Goal: Task Accomplishment & Management: Manage account settings

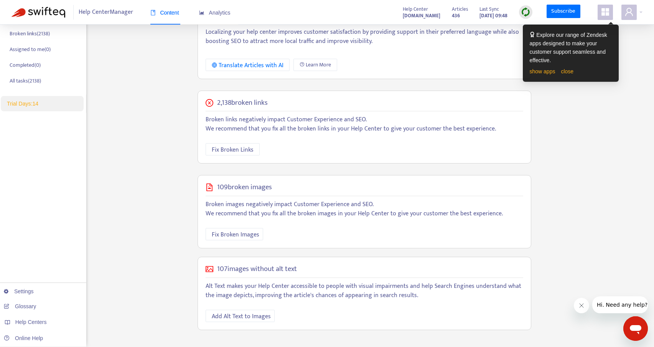
scroll to position [137, 0]
click at [227, 153] on span "Fix Broken Links" at bounding box center [233, 151] width 42 height 10
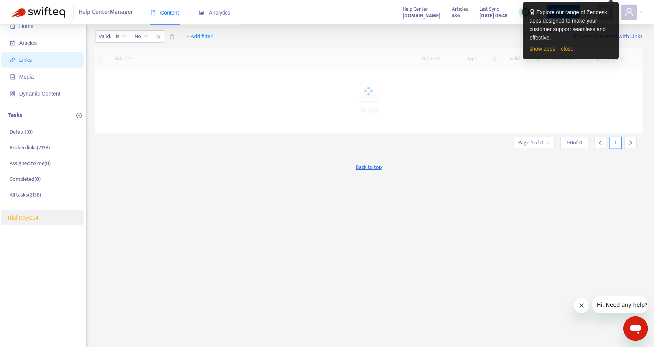
scroll to position [0, 0]
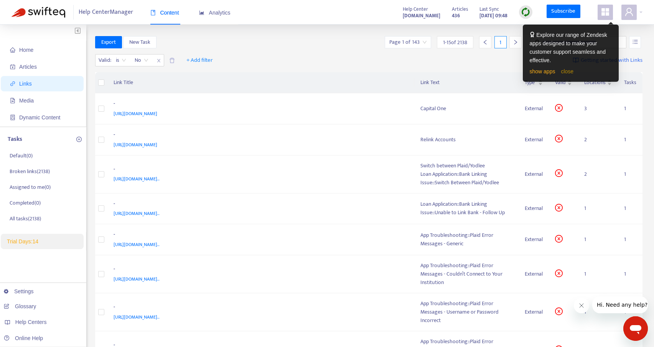
click at [568, 71] on link "close" at bounding box center [567, 71] width 13 height 6
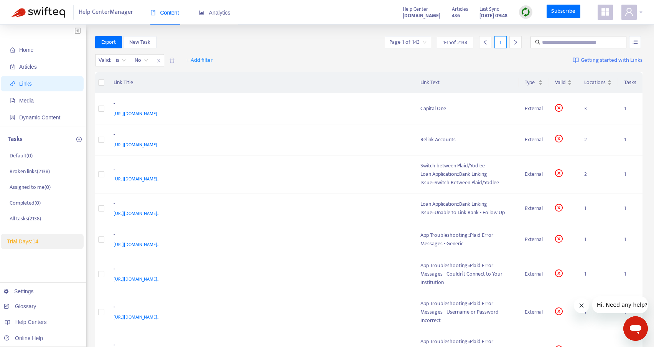
click at [633, 12] on icon "user" at bounding box center [629, 11] width 9 height 9
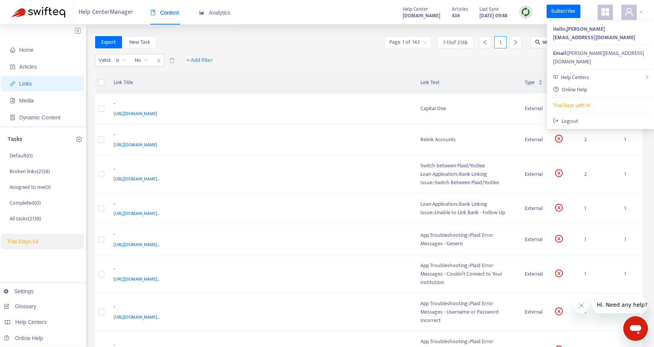
click at [633, 12] on icon "user" at bounding box center [629, 11] width 9 height 9
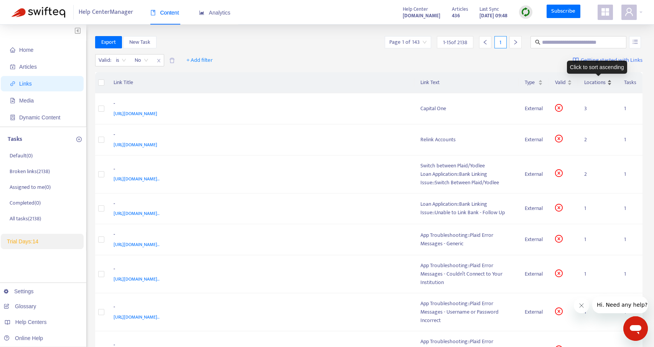
click at [599, 81] on span "Locations" at bounding box center [594, 82] width 21 height 8
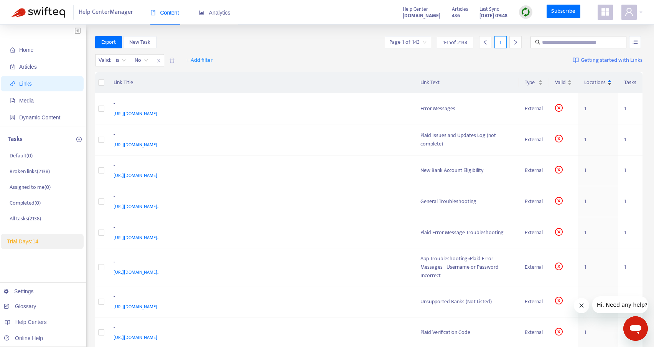
click at [599, 81] on span "Locations" at bounding box center [594, 82] width 21 height 8
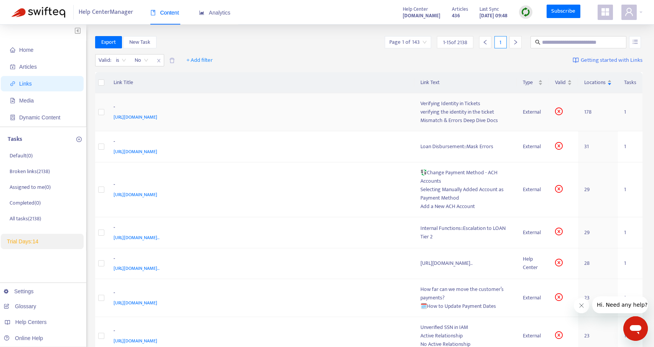
click at [157, 116] on span "https://www.notion.so/Verifying-a-Member-s-Identity-8e8cd9609a1c4e4cbec164d9382…" at bounding box center [136, 117] width 44 height 8
click at [625, 112] on td "1" at bounding box center [630, 112] width 25 height 38
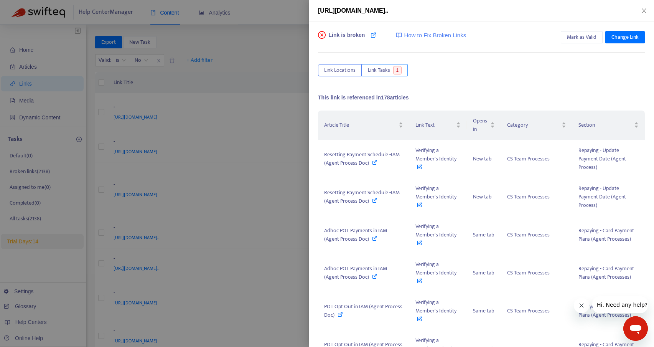
click at [380, 71] on span "Link Tasks" at bounding box center [379, 70] width 22 height 8
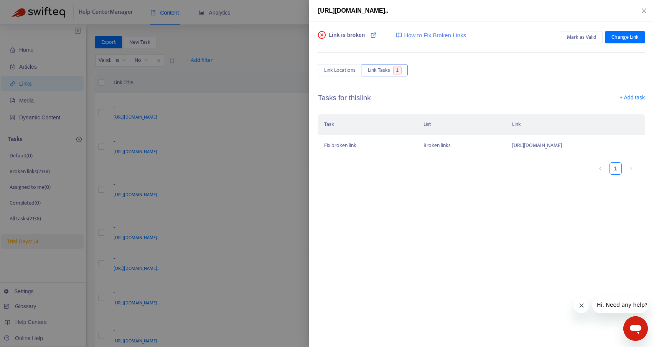
click at [428, 38] on span "How to Fix Broken Links" at bounding box center [435, 35] width 62 height 9
click at [634, 33] on span "Change Link" at bounding box center [624, 37] width 27 height 8
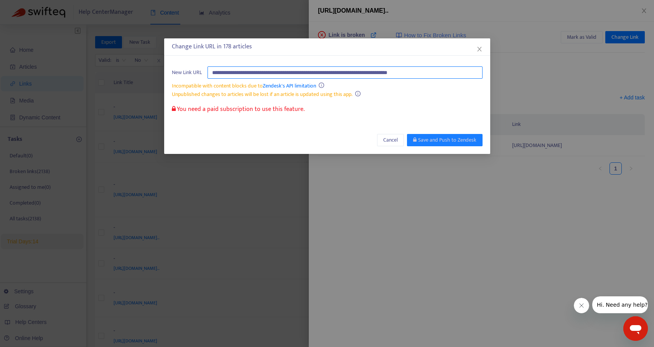
click at [242, 76] on input "**********" at bounding box center [345, 72] width 275 height 12
paste input "**********"
type input "**********"
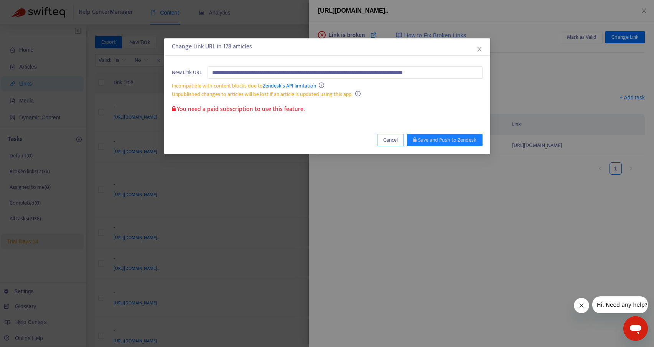
click at [386, 144] on button "Cancel" at bounding box center [390, 140] width 27 height 12
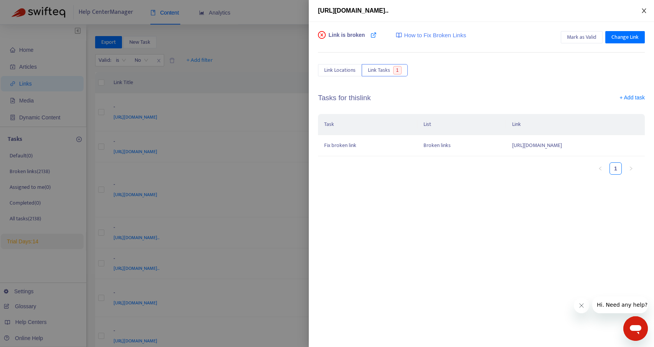
click at [644, 9] on icon "close" at bounding box center [644, 11] width 6 height 6
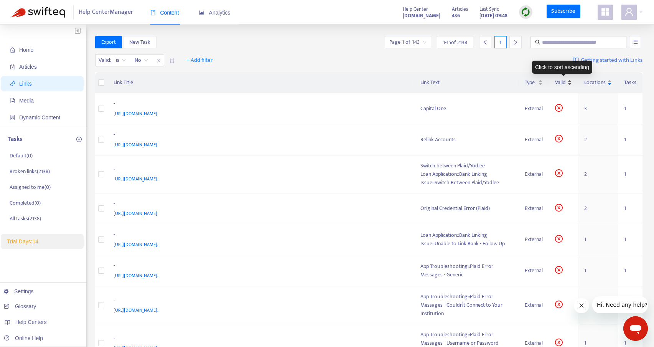
click at [556, 81] on span "Valid" at bounding box center [560, 82] width 11 height 8
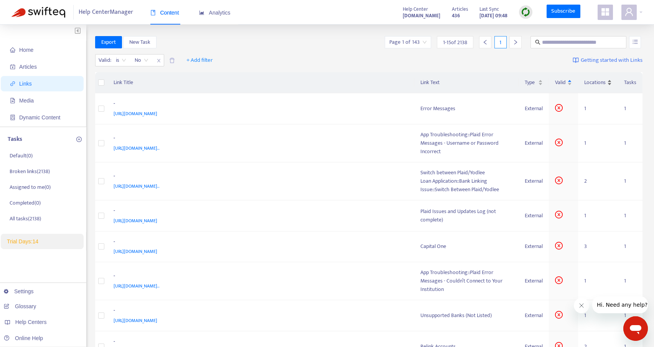
click at [590, 81] on span "Locations" at bounding box center [594, 82] width 21 height 8
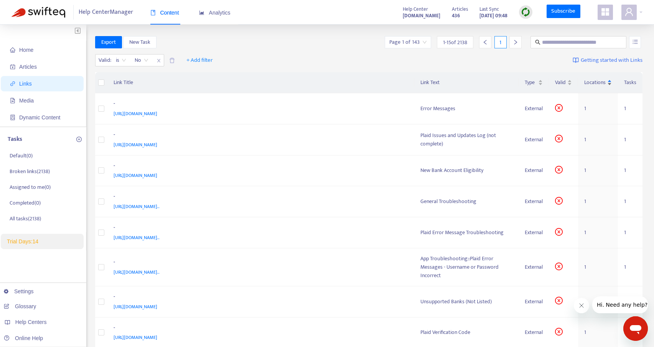
click at [590, 82] on span "Locations" at bounding box center [594, 82] width 21 height 8
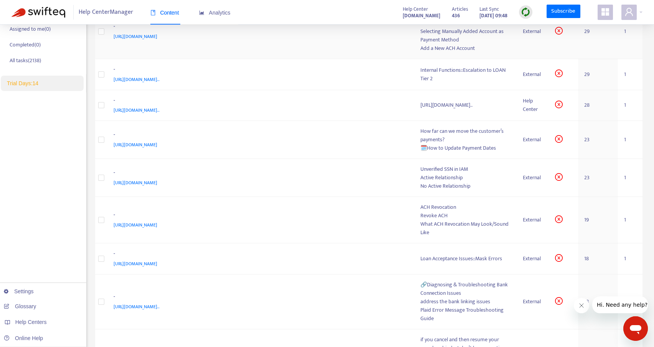
scroll to position [415, 0]
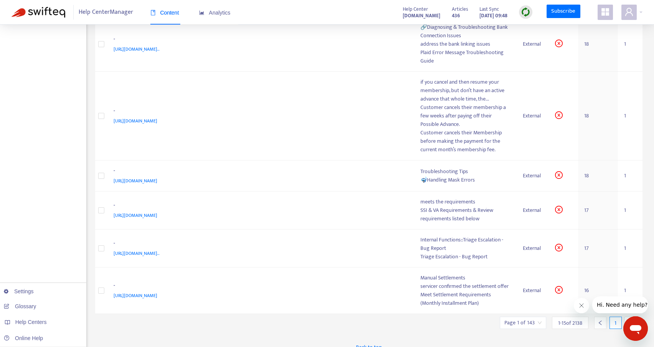
click at [581, 305] on icon "Close message from company" at bounding box center [581, 305] width 6 height 6
click at [629, 320] on icon "right" at bounding box center [630, 322] width 5 height 5
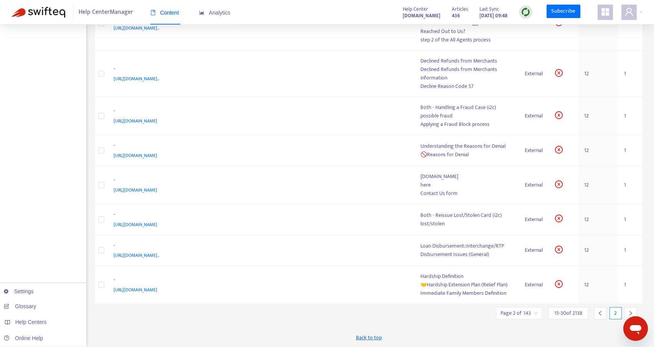
scroll to position [344, 0]
click at [600, 314] on icon "left" at bounding box center [600, 313] width 3 height 5
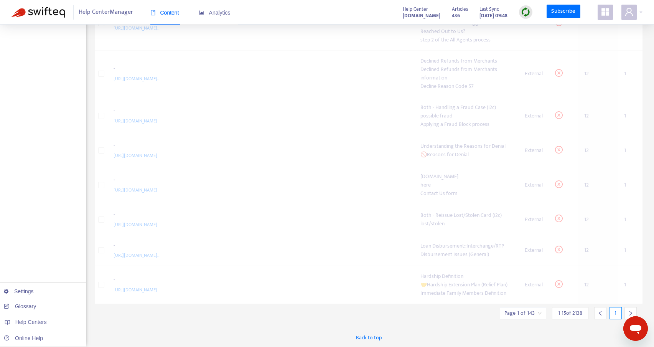
scroll to position [415, 0]
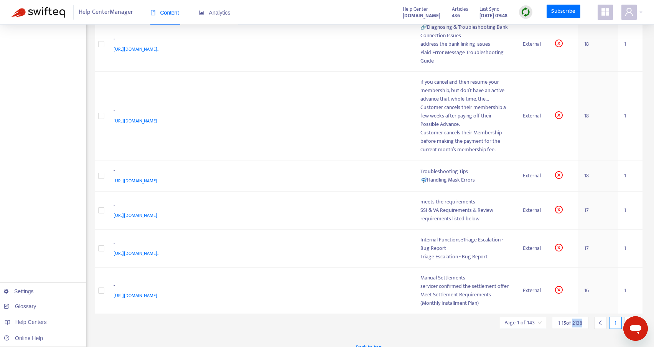
drag, startPoint x: 573, startPoint y: 314, endPoint x: 583, endPoint y: 313, distance: 10.8
click at [583, 316] on div "1 - 15 of 2138" at bounding box center [570, 322] width 36 height 12
copy span "2138"
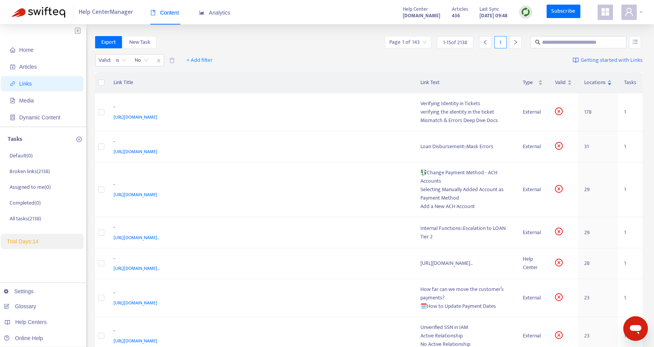
click at [630, 14] on icon "user" at bounding box center [629, 11] width 9 height 9
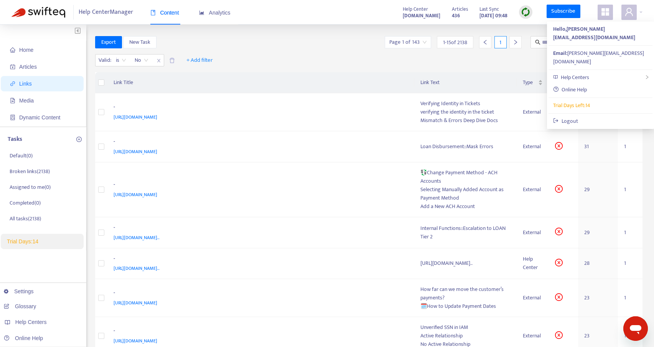
click at [505, 8] on div "Last Sync" at bounding box center [494, 8] width 28 height 7
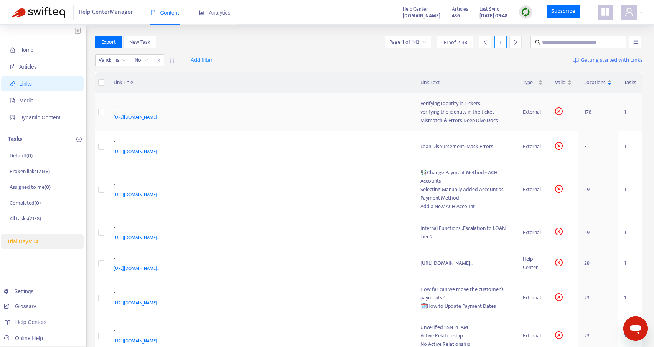
click at [157, 119] on span "https://www.notion.so/Verifying-a-Member-s-Identity-8e8cd9609a1c4e4cbec164d9382…" at bounding box center [136, 117] width 44 height 8
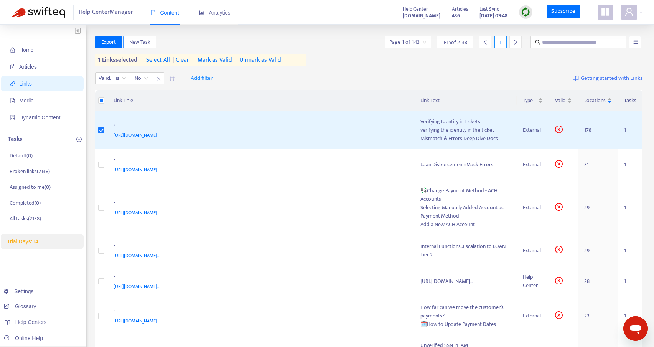
click at [129, 41] on button "New Task" at bounding box center [139, 42] width 33 height 12
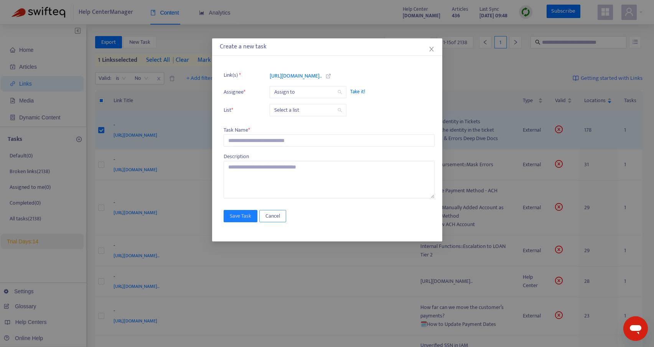
click at [279, 217] on span "Cancel" at bounding box center [272, 216] width 15 height 8
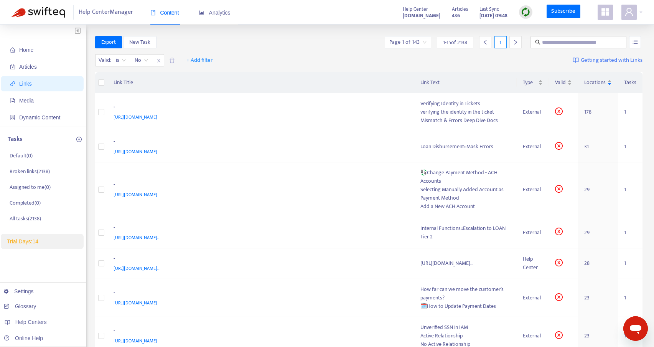
click at [598, 61] on span "Getting started with Links" at bounding box center [612, 60] width 62 height 9
click at [451, 109] on div "verifying the identity in the ticket" at bounding box center [465, 112] width 91 height 8
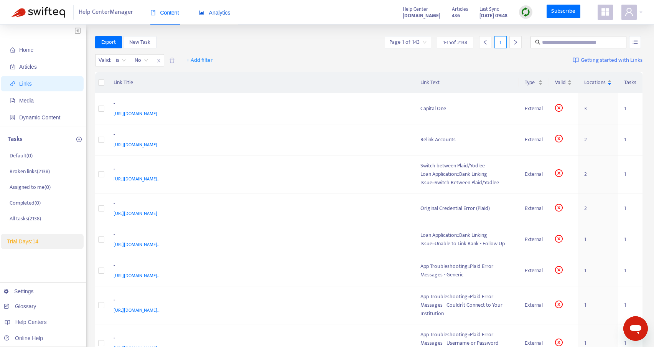
click at [223, 16] on div "Analytics" at bounding box center [214, 12] width 31 height 8
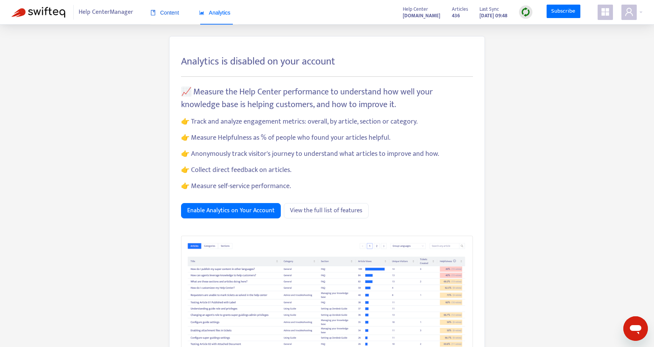
click at [170, 13] on span "Content" at bounding box center [164, 13] width 29 height 6
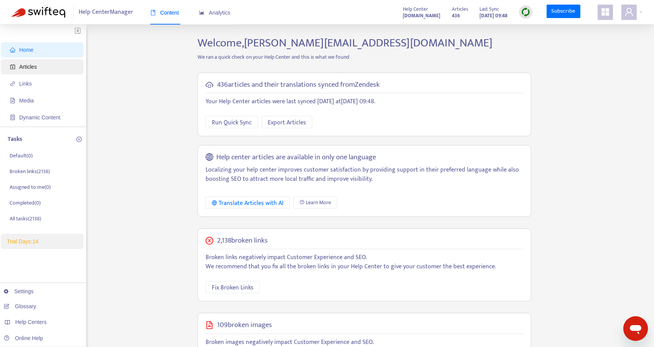
click at [23, 65] on span "Articles" at bounding box center [28, 67] width 18 height 6
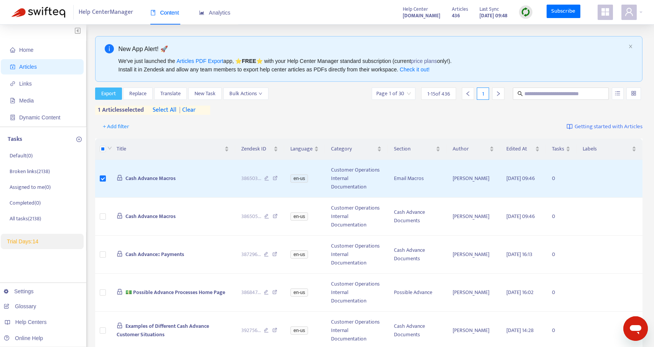
click at [100, 93] on button "Export" at bounding box center [108, 93] width 27 height 12
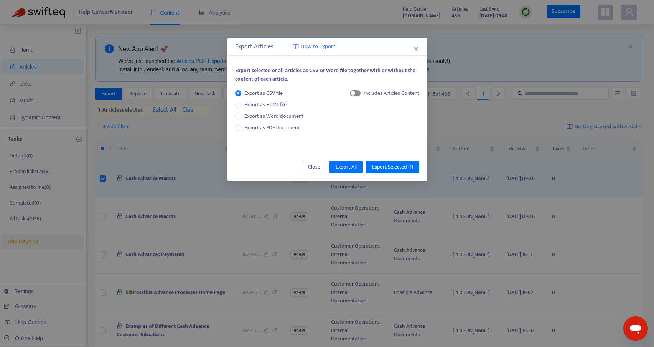
click at [356, 92] on span "button" at bounding box center [355, 93] width 11 height 6
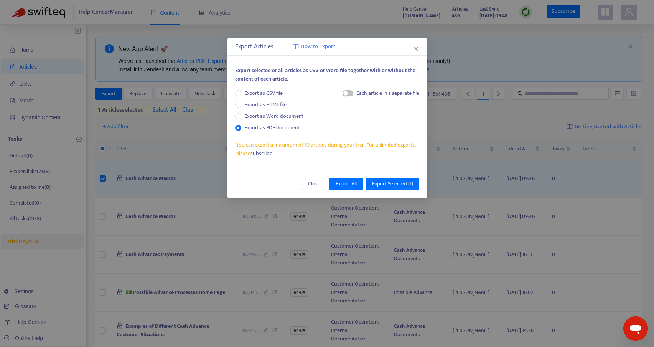
click at [310, 181] on span "Close" at bounding box center [314, 184] width 12 height 8
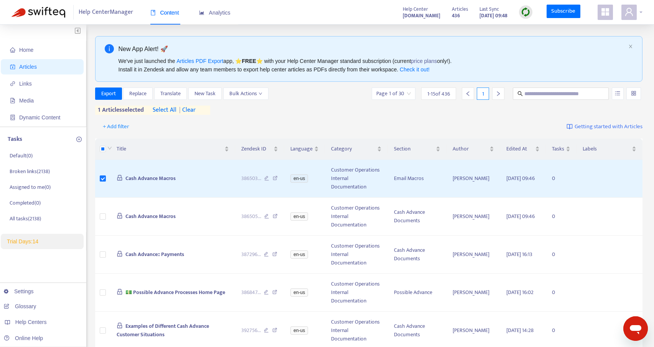
click at [631, 17] on span at bounding box center [628, 12] width 15 height 15
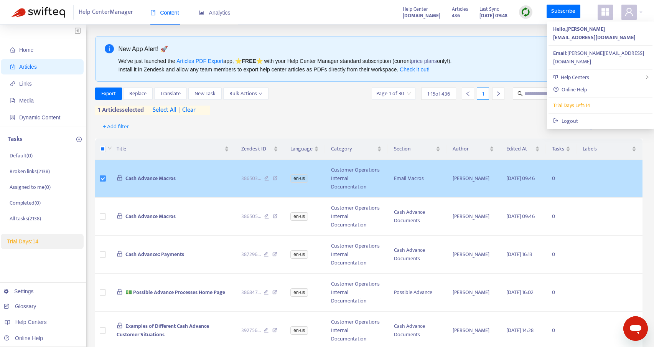
click at [103, 182] on label at bounding box center [103, 178] width 6 height 8
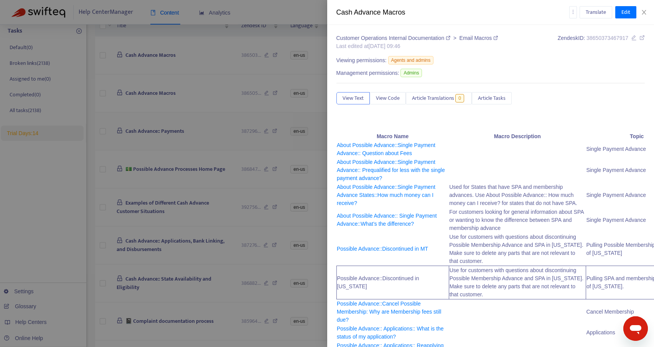
scroll to position [206, 0]
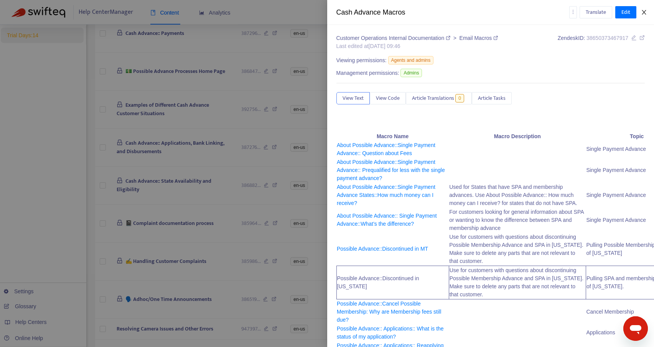
click at [644, 10] on icon "close" at bounding box center [644, 12] width 6 height 6
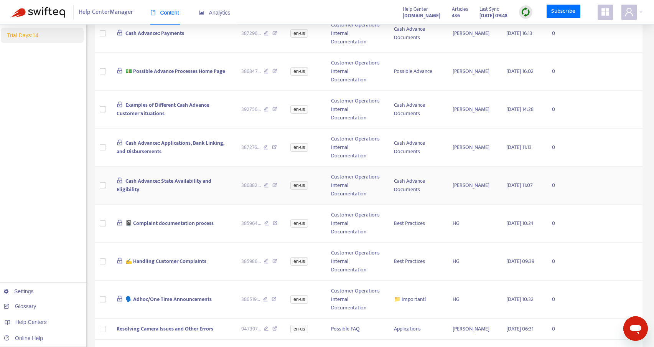
scroll to position [0, 0]
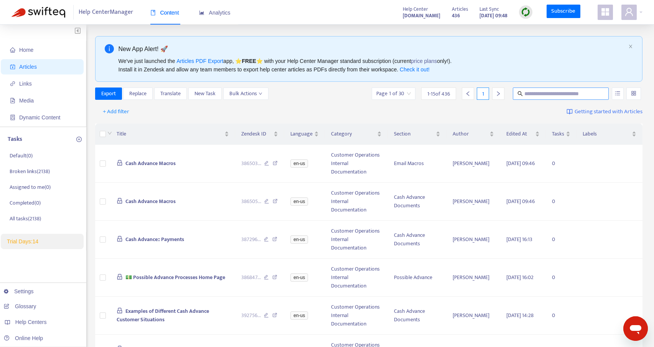
click at [548, 97] on input "text" at bounding box center [561, 93] width 74 height 8
type input "**********"
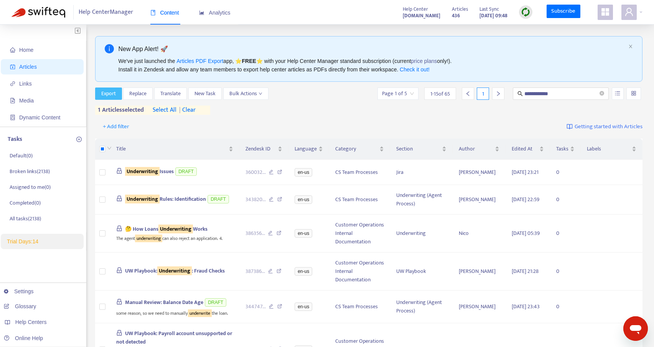
click at [109, 94] on span "Export" at bounding box center [108, 93] width 15 height 8
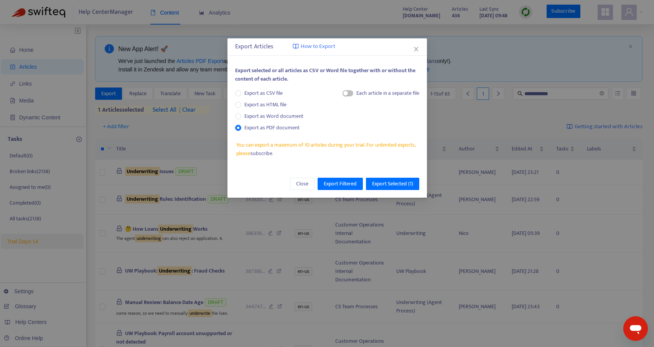
drag, startPoint x: 417, startPoint y: 48, endPoint x: 371, endPoint y: 42, distance: 45.7
click at [371, 42] on div "Export Articles How to Export Export selected or all articles as CSV or Word fi…" at bounding box center [326, 117] width 199 height 159
click at [386, 183] on span "Export Selected ( 1 )" at bounding box center [392, 184] width 41 height 8
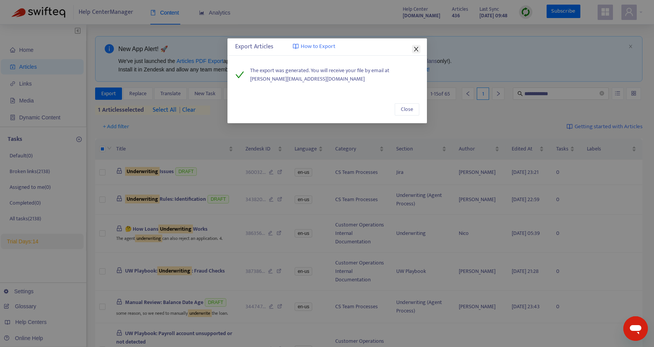
click at [417, 47] on icon "close" at bounding box center [416, 49] width 4 height 5
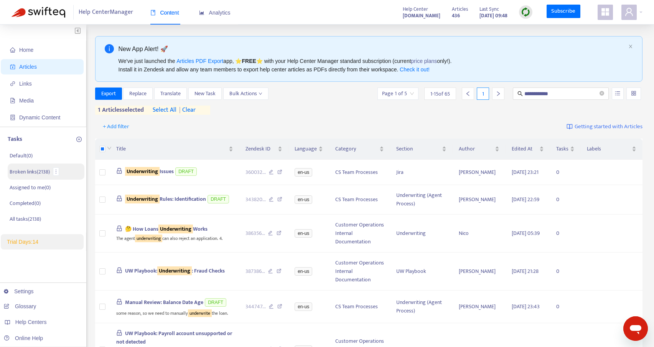
click at [22, 168] on p "Broken links ( 2138 )" at bounding box center [30, 172] width 40 height 8
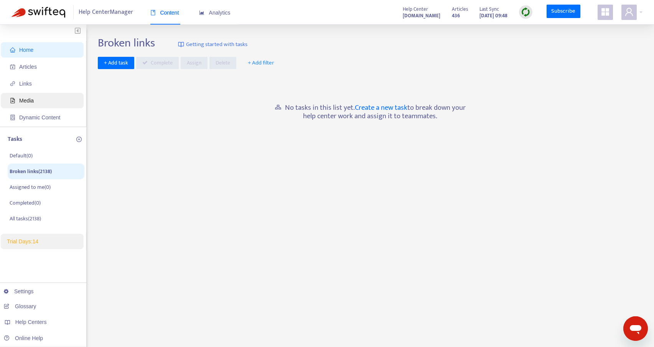
click at [28, 102] on span "Media" at bounding box center [26, 100] width 15 height 6
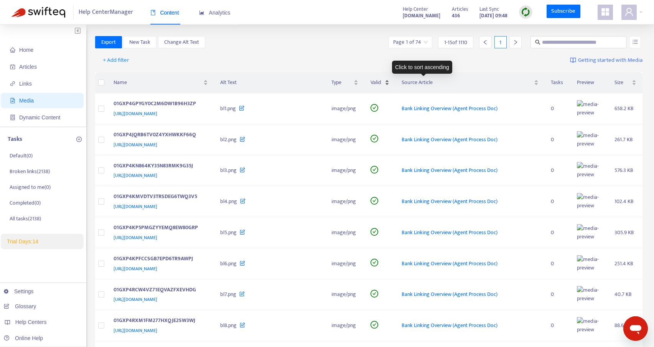
click at [389, 83] on div "Valid" at bounding box center [380, 82] width 19 height 8
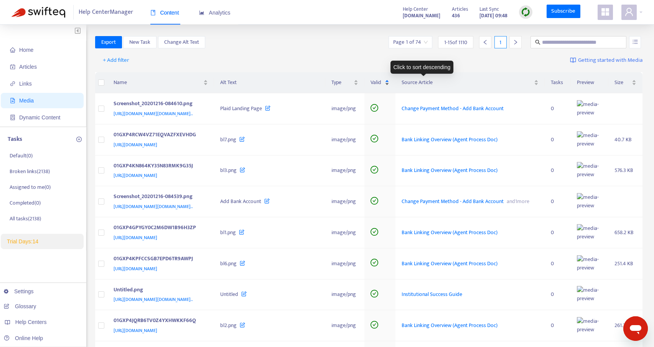
click at [389, 85] on div "Valid" at bounding box center [380, 82] width 19 height 8
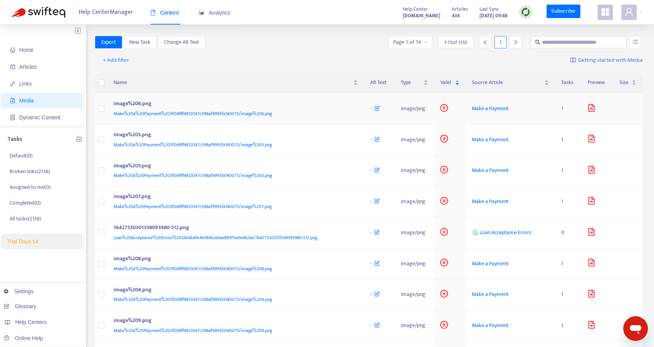
click at [160, 111] on span "Make%20a%20Payment%203f0d9ff4812047c598af9993fa140075/image%206.png" at bounding box center [193, 114] width 158 height 8
click at [483, 110] on span "Make a Payment" at bounding box center [490, 108] width 37 height 9
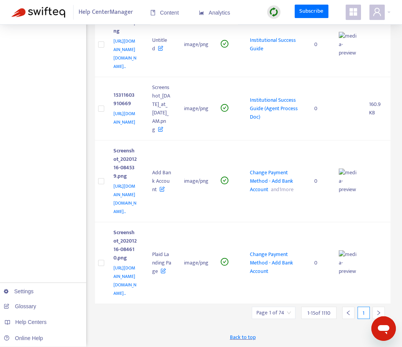
scroll to position [1106, 0]
click at [374, 312] on div at bounding box center [379, 313] width 12 height 12
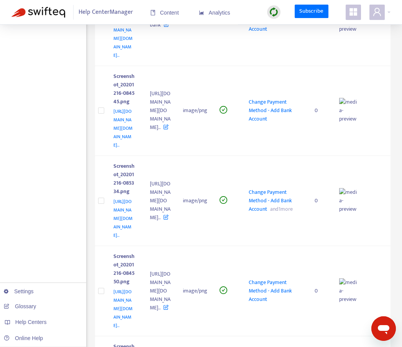
scroll to position [0, 0]
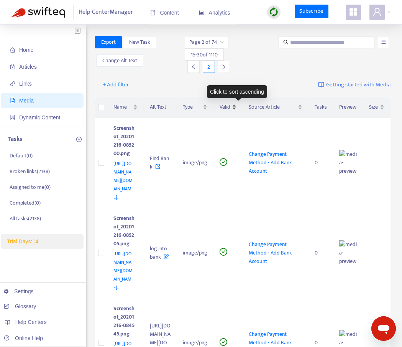
click at [231, 109] on span "Valid" at bounding box center [225, 107] width 11 height 8
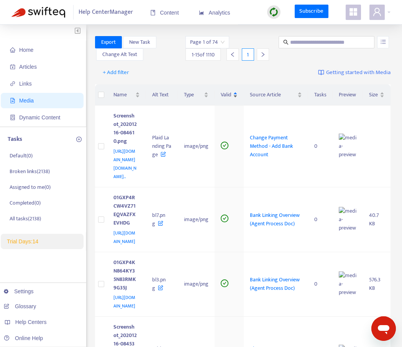
click at [232, 99] on span "Valid" at bounding box center [226, 95] width 11 height 8
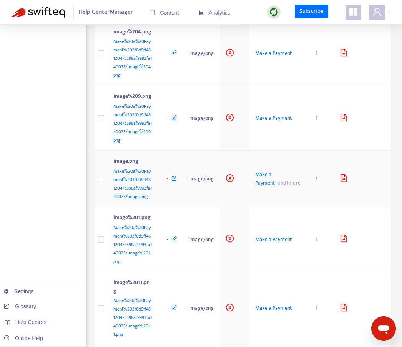
scroll to position [500, 0]
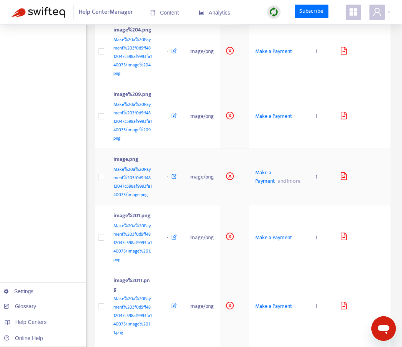
click at [275, 176] on span "and 1 more" at bounding box center [288, 180] width 26 height 9
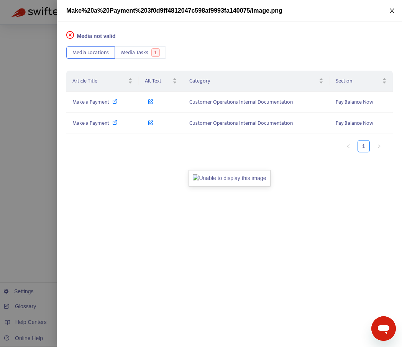
click at [391, 14] on button "Close" at bounding box center [392, 10] width 11 height 7
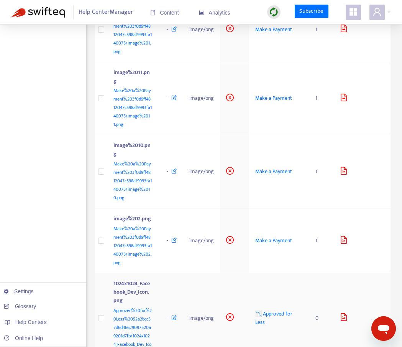
scroll to position [717, 0]
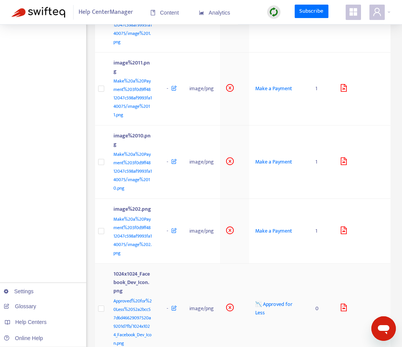
click at [343, 303] on icon "file-image" at bounding box center [344, 307] width 8 height 8
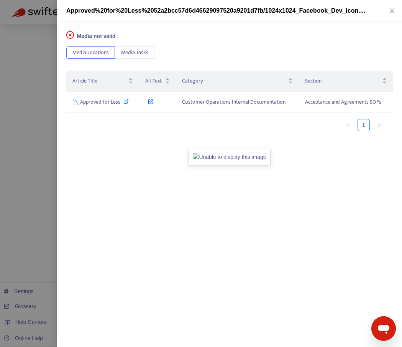
click at [232, 158] on img at bounding box center [230, 157] width 82 height 16
click at [139, 54] on span "Media Tasks" at bounding box center [134, 52] width 27 height 8
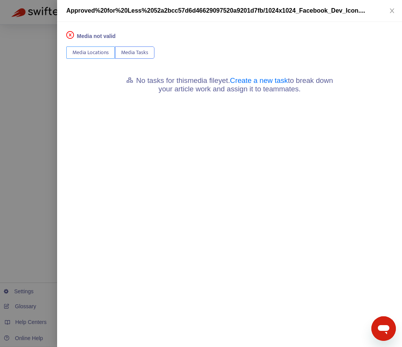
click at [87, 50] on span "Media Locations" at bounding box center [91, 52] width 36 height 8
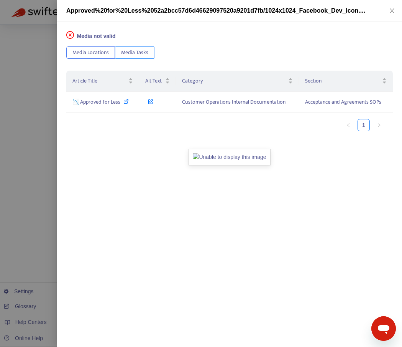
click at [135, 46] on div "Media not valid Media Locations Media Tasks Article Title Alt Text Category Sec…" at bounding box center [229, 184] width 345 height 325
click at [135, 54] on span "Media Tasks" at bounding box center [134, 52] width 27 height 8
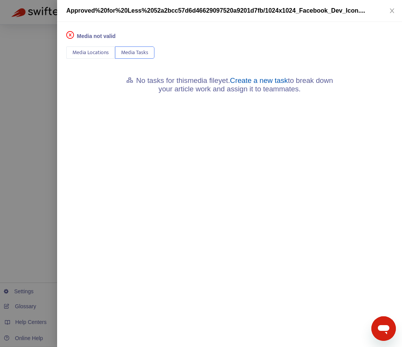
click at [276, 82] on link "Create a new task" at bounding box center [259, 80] width 58 height 8
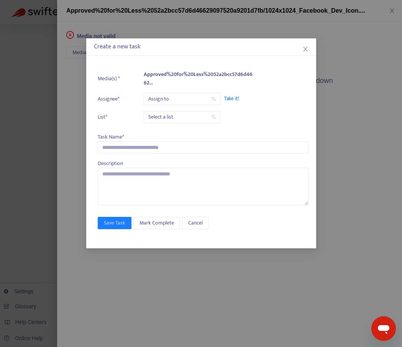
click at [181, 99] on input "search" at bounding box center [182, 99] width 68 height 12
click at [206, 98] on input "search" at bounding box center [182, 99] width 68 height 12
type input "*"
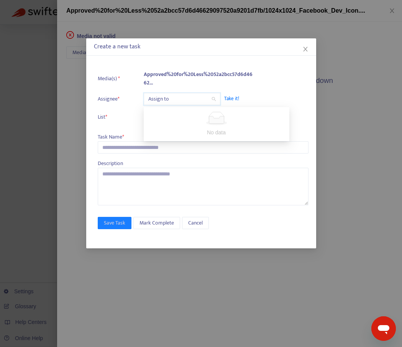
click at [133, 105] on ul "Media(s) * Approved%20for%20Less%2052a2bcc57d6d4662... Assignee * Assign to Tak…" at bounding box center [203, 96] width 211 height 61
click at [156, 117] on input "search" at bounding box center [182, 117] width 68 height 12
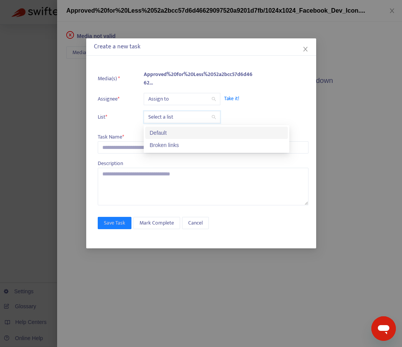
click at [156, 117] on input "search" at bounding box center [182, 117] width 68 height 12
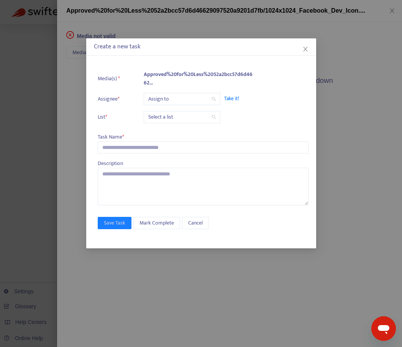
click at [125, 122] on li "List * Select a list" at bounding box center [203, 117] width 211 height 12
click at [125, 148] on input "text" at bounding box center [203, 147] width 211 height 12
click at [307, 48] on icon "close" at bounding box center [306, 49] width 6 height 6
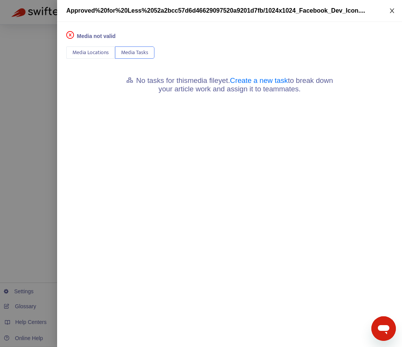
click at [391, 12] on icon "close" at bounding box center [392, 11] width 6 height 6
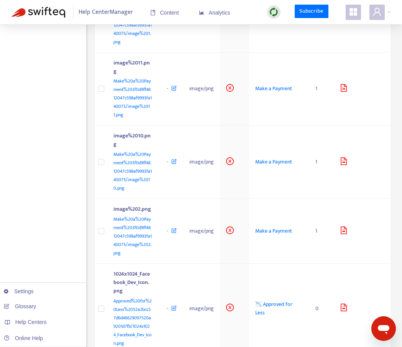
click at [351, 8] on icon "appstore" at bounding box center [353, 11] width 9 height 9
click at [379, 10] on icon "user" at bounding box center [378, 12] width 8 height 8
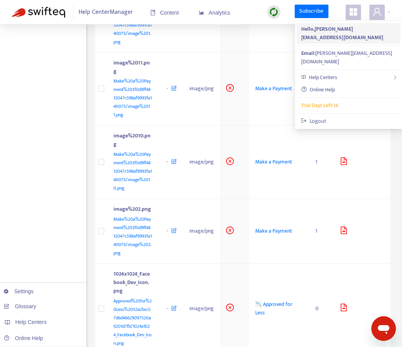
click at [318, 26] on strong "Hello, abigail@possiblefinance.com" at bounding box center [343, 33] width 82 height 17
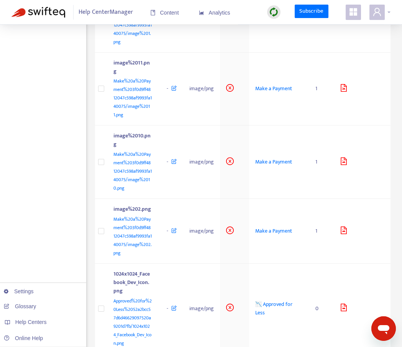
click at [380, 13] on icon "user" at bounding box center [377, 11] width 9 height 9
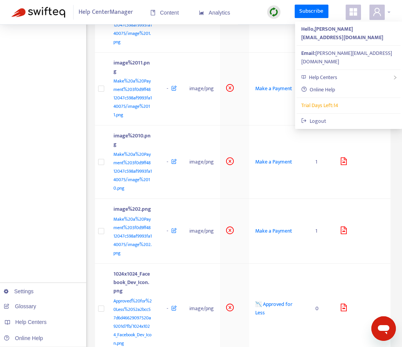
click at [380, 13] on icon "user" at bounding box center [377, 11] width 9 height 9
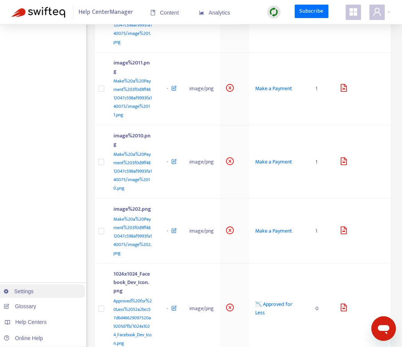
click at [23, 291] on link "Settings" at bounding box center [19, 291] width 30 height 6
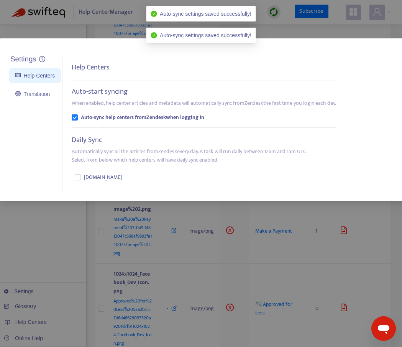
click at [49, 250] on div "Settings Help Centers Translation Settings Help Centers Auto-start syncing When…" at bounding box center [201, 173] width 402 height 347
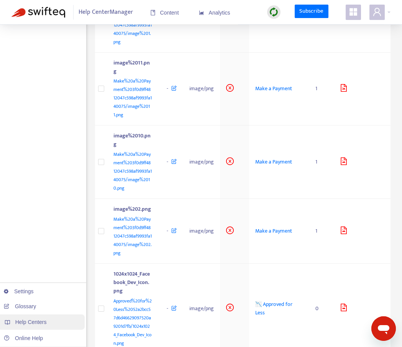
click at [26, 328] on div "Help Centers" at bounding box center [41, 321] width 87 height 15
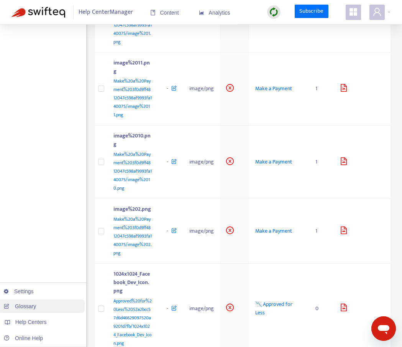
click at [30, 308] on link "Glossary" at bounding box center [20, 306] width 32 height 6
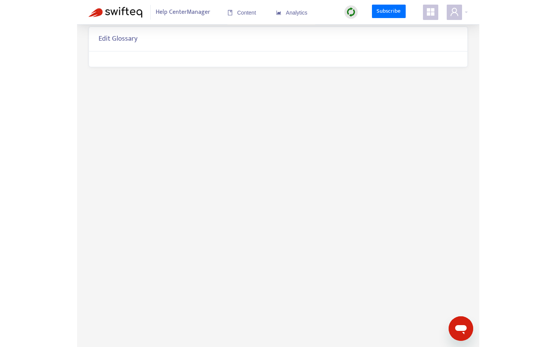
scroll to position [0, 0]
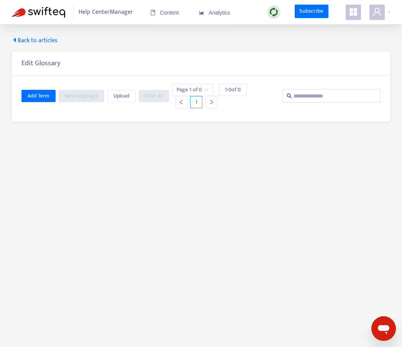
click at [26, 43] on span "Back to articles" at bounding box center [35, 40] width 46 height 9
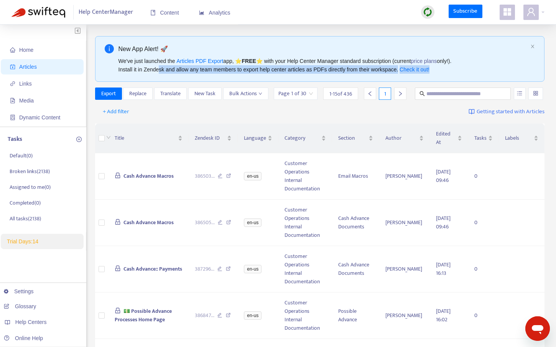
drag, startPoint x: 448, startPoint y: 71, endPoint x: 162, endPoint y: 71, distance: 286.2
click at [162, 71] on div "We've just launched the Articles PDF Export app, ⭐ FREE ⭐️ with your Help Cente…" at bounding box center [323, 65] width 409 height 17
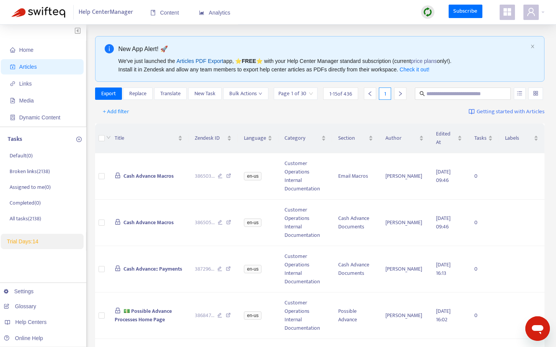
click at [196, 62] on link "Articles PDF Export" at bounding box center [199, 61] width 47 height 6
click at [402, 68] on link "Check it out!" at bounding box center [415, 69] width 30 height 6
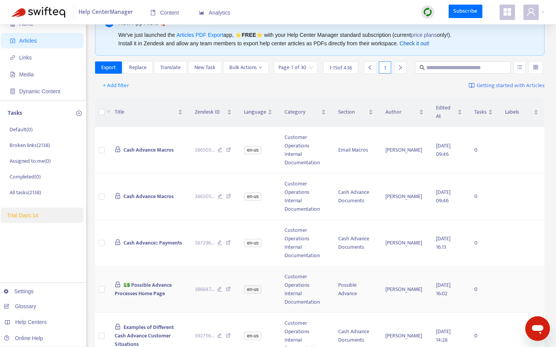
scroll to position [26, 0]
click at [24, 192] on p "All tasks ( 2138 )" at bounding box center [25, 192] width 31 height 8
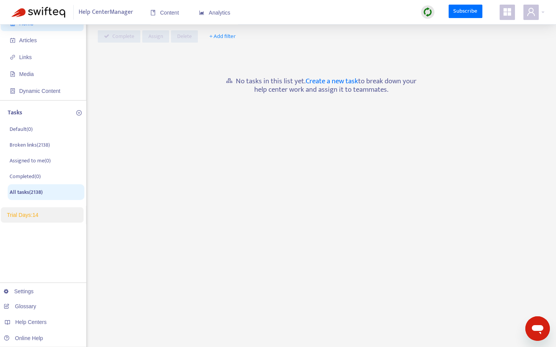
scroll to position [0, 0]
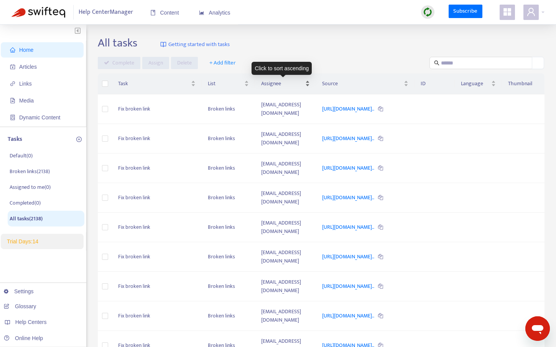
click at [310, 84] on div "Assignee" at bounding box center [285, 83] width 49 height 8
click at [261, 86] on span "Assignee" at bounding box center [282, 83] width 43 height 8
click at [265, 110] on td "leeza@possiblefinance.com" at bounding box center [285, 109] width 61 height 30
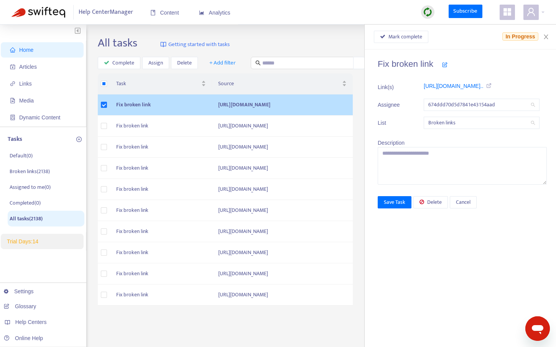
click at [402, 105] on span "674ddd70d5d7841e43154aad" at bounding box center [481, 105] width 107 height 12
click at [402, 101] on span "674ddd70d5d7841e43154aad" at bounding box center [481, 105] width 107 height 12
drag, startPoint x: 506, startPoint y: 102, endPoint x: 424, endPoint y: 104, distance: 82.1
click at [402, 104] on div "674ddd70d5d7841e43154aad" at bounding box center [482, 105] width 116 height 12
click at [402, 36] on icon "close" at bounding box center [546, 37] width 6 height 6
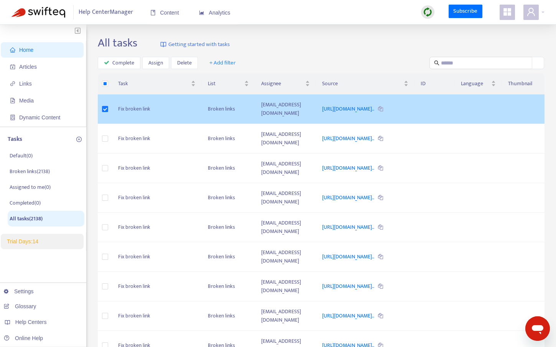
click at [132, 117] on td "Fix broken link" at bounding box center [156, 109] width 89 height 30
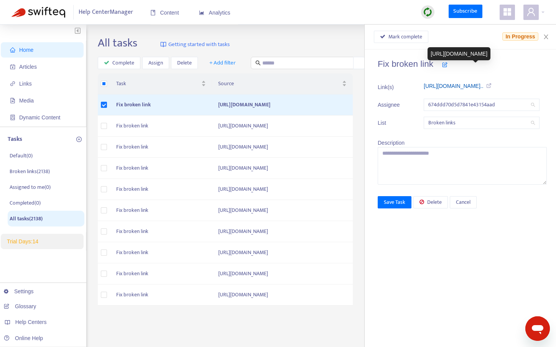
click at [402, 84] on link "https://www.notion.so/Capital-One-c..." at bounding box center [454, 86] width 60 height 6
click at [18, 53] on span "Home" at bounding box center [44, 49] width 68 height 15
click at [48, 46] on span "Home" at bounding box center [44, 49] width 68 height 15
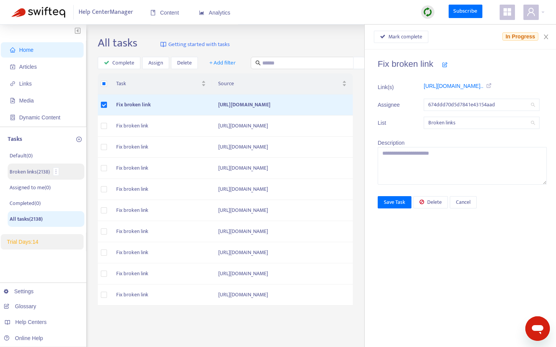
click at [16, 170] on p "Broken links ( 2138 )" at bounding box center [30, 172] width 40 height 8
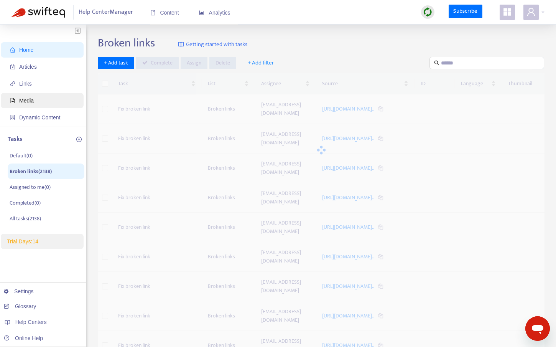
click at [26, 104] on span "Media" at bounding box center [44, 100] width 68 height 15
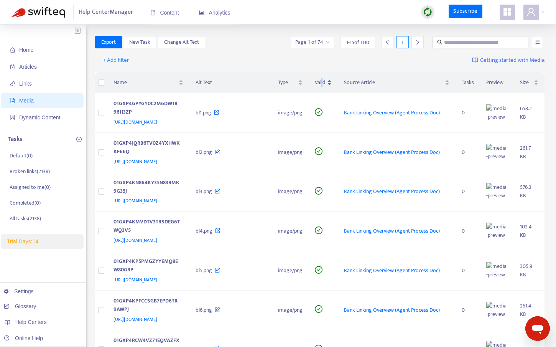
click at [326, 83] on span "Valid" at bounding box center [320, 82] width 11 height 8
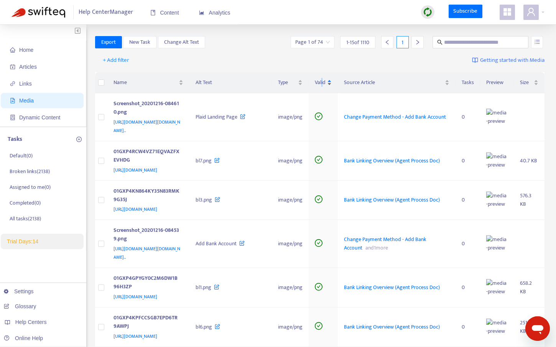
click at [326, 83] on span "Valid" at bounding box center [320, 82] width 11 height 8
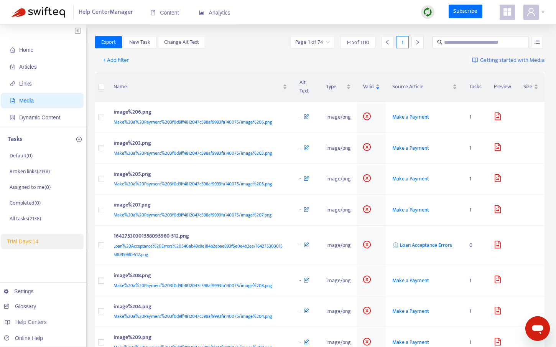
click at [402, 7] on span at bounding box center [531, 12] width 15 height 15
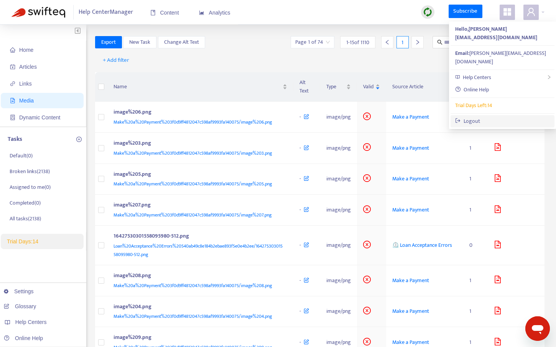
click at [402, 117] on link "Logout" at bounding box center [467, 121] width 25 height 9
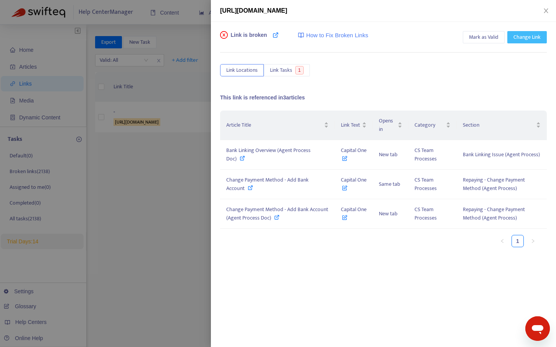
click at [533, 34] on span "Change Link" at bounding box center [527, 37] width 27 height 8
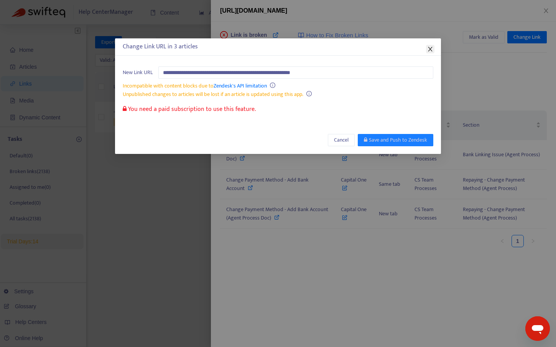
click at [428, 47] on icon "close" at bounding box center [430, 49] width 6 height 6
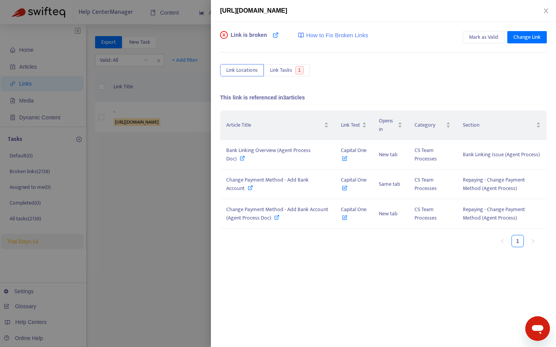
click at [546, 16] on div "[URL][DOMAIN_NAME]" at bounding box center [383, 11] width 345 height 22
click at [546, 9] on icon "close" at bounding box center [546, 11] width 6 height 6
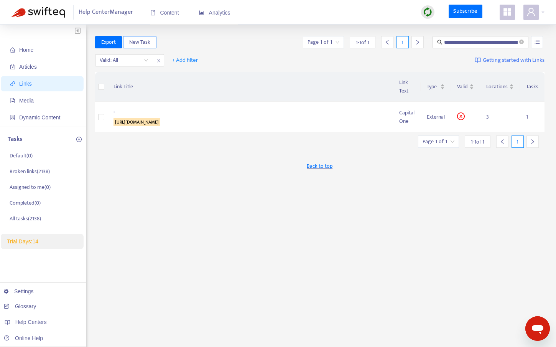
click at [134, 42] on span "New Task" at bounding box center [139, 42] width 21 height 8
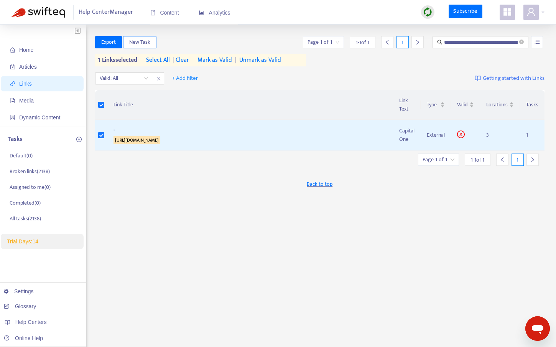
click at [135, 45] on span "New Task" at bounding box center [139, 42] width 21 height 8
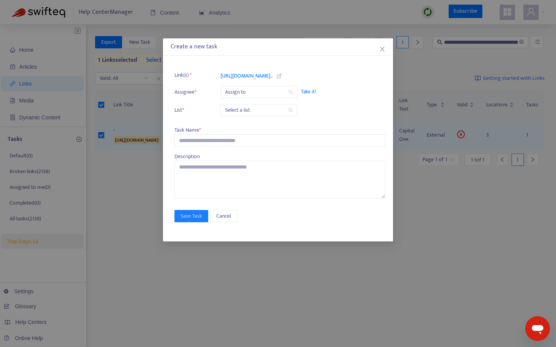
click at [237, 92] on input "search" at bounding box center [259, 92] width 68 height 12
click at [308, 91] on span "Take it!" at bounding box center [339, 92] width 77 height 8
click at [313, 91] on span "Take it!" at bounding box center [339, 92] width 77 height 8
click at [303, 91] on span "Take it!" at bounding box center [339, 92] width 77 height 8
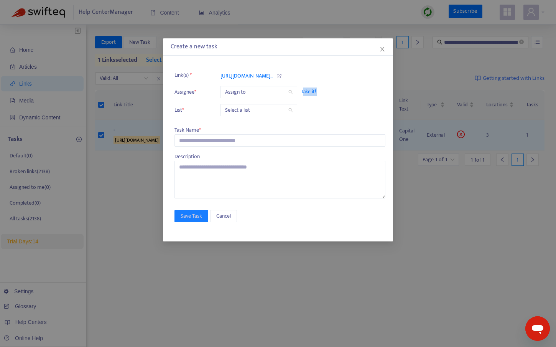
click at [303, 90] on span "Take it!" at bounding box center [339, 92] width 77 height 8
click at [283, 91] on input "search" at bounding box center [259, 92] width 68 height 12
click at [286, 115] on icon at bounding box center [293, 112] width 15 height 7
type input "**"
drag, startPoint x: 249, startPoint y: 92, endPoint x: 225, endPoint y: 91, distance: 24.6
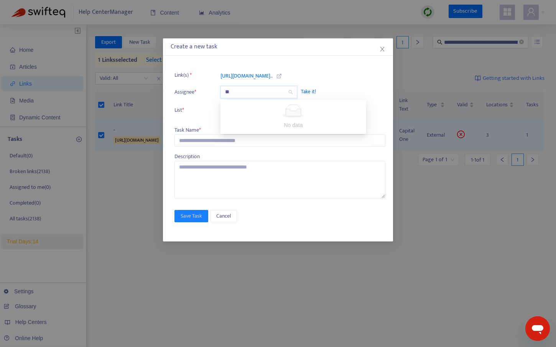
click at [225, 91] on input "**" at bounding box center [259, 92] width 68 height 12
click at [228, 219] on span "Cancel" at bounding box center [223, 216] width 15 height 8
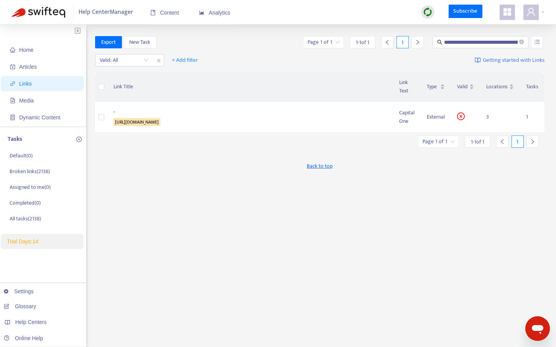
click at [327, 222] on div "**********" at bounding box center [320, 260] width 450 height 449
click at [21, 339] on link "Online Help" at bounding box center [23, 338] width 39 height 6
click at [529, 15] on icon "user" at bounding box center [531, 11] width 9 height 9
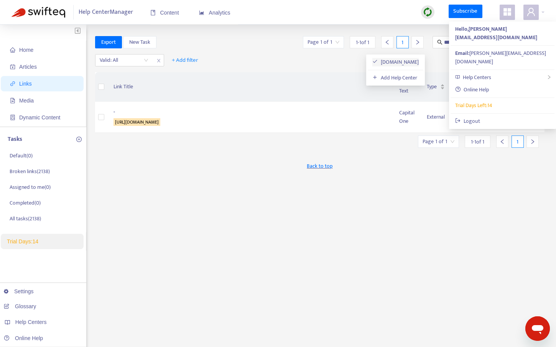
click at [410, 59] on link "support.possiblefinance.com" at bounding box center [395, 62] width 46 height 9
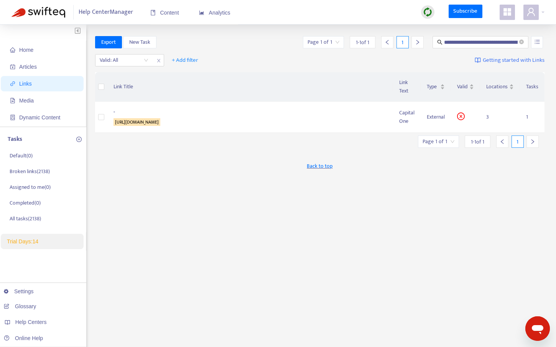
click at [508, 10] on icon "appstore" at bounding box center [508, 12] width 8 height 8
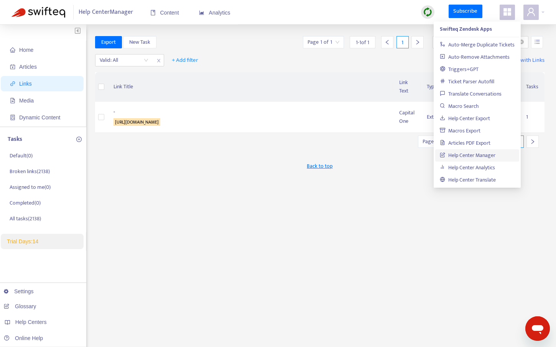
click at [508, 10] on icon "appstore" at bounding box center [508, 12] width 8 height 8
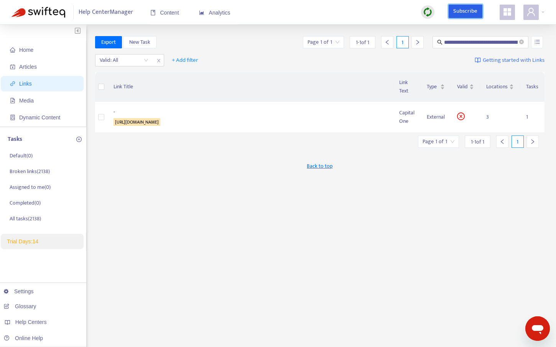
click at [468, 13] on link "Subscribe" at bounding box center [466, 12] width 34 height 14
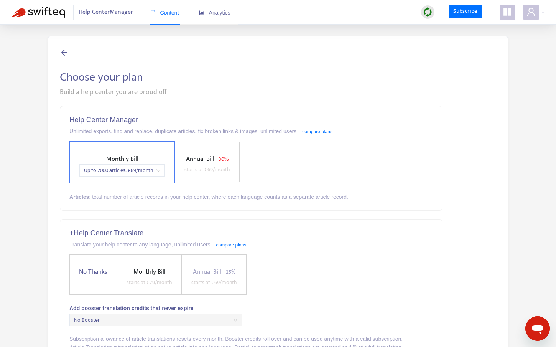
click at [66, 50] on icon at bounding box center [64, 53] width 9 height 10
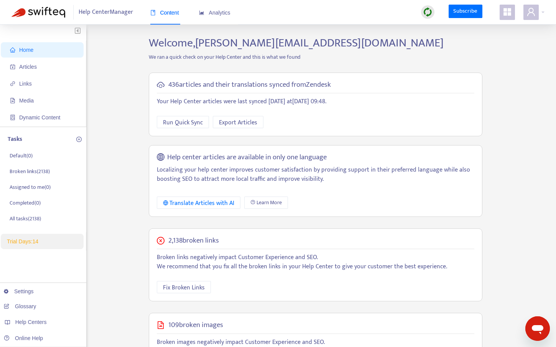
scroll to position [138, 0]
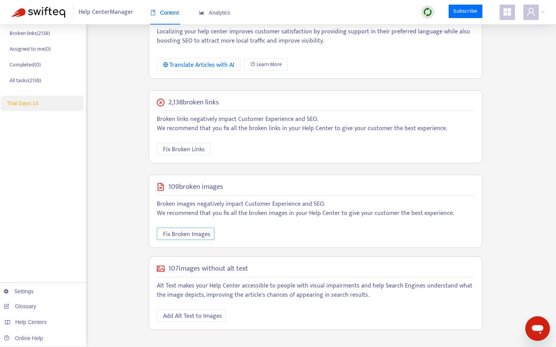
click at [197, 234] on span "Fix Broken Images" at bounding box center [187, 234] width 48 height 10
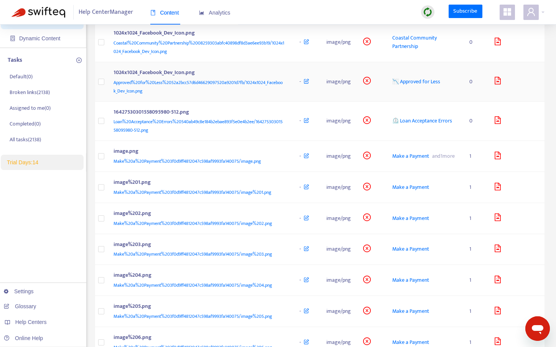
scroll to position [78, 0]
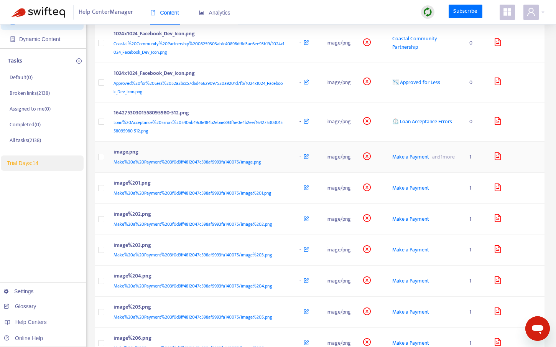
click at [447, 153] on div "Make a Payment and 1 more" at bounding box center [424, 157] width 65 height 8
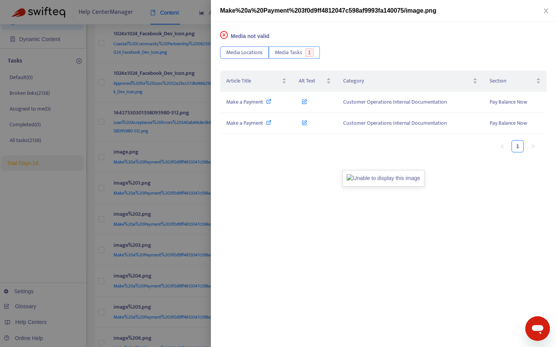
click at [291, 50] on span "Media Tasks" at bounding box center [288, 52] width 27 height 8
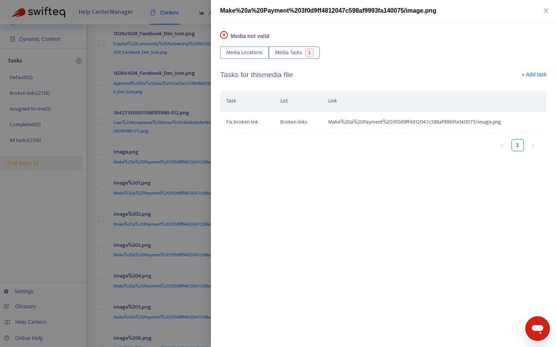
click at [251, 54] on span "Media Locations" at bounding box center [244, 52] width 36 height 8
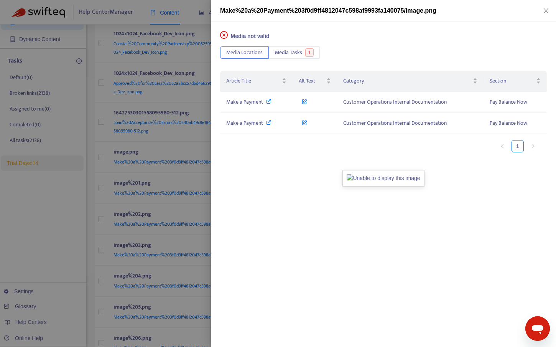
click at [176, 99] on div at bounding box center [278, 173] width 556 height 347
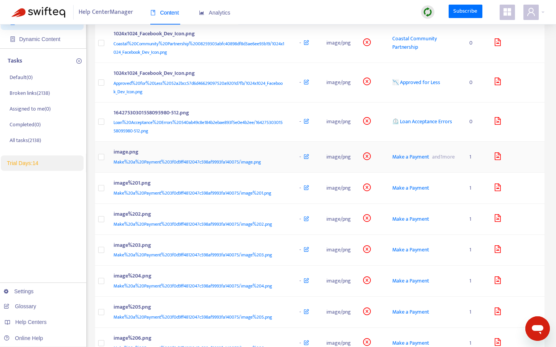
click at [165, 158] on div "Make%20a%20Payment%203f0d9ff4812047c598af9993fa140075/image.png" at bounding box center [199, 162] width 171 height 8
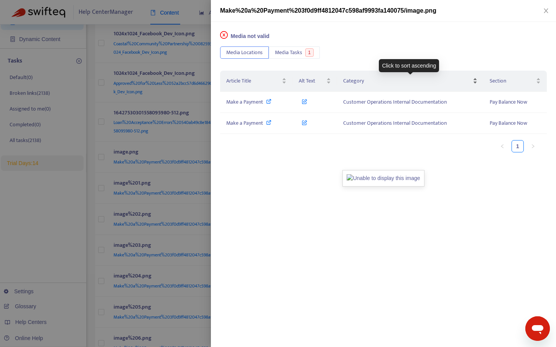
click at [364, 84] on span "Category" at bounding box center [407, 81] width 129 height 8
click at [549, 14] on button "Close" at bounding box center [546, 10] width 11 height 7
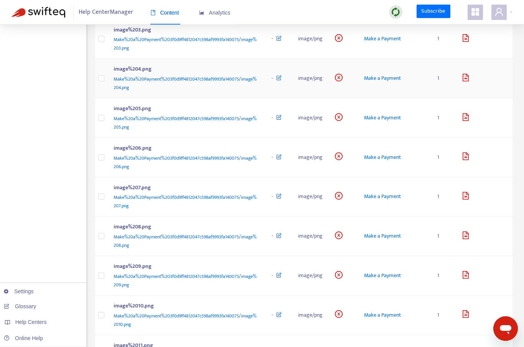
scroll to position [389, 0]
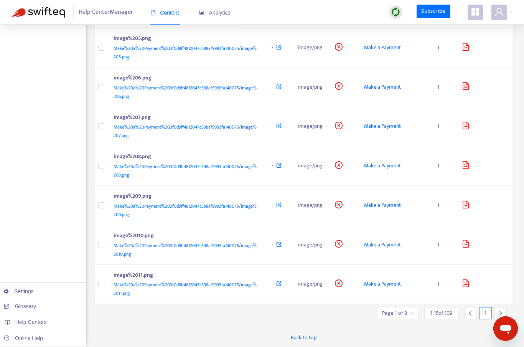
click at [498, 312] on icon "right" at bounding box center [500, 312] width 5 height 5
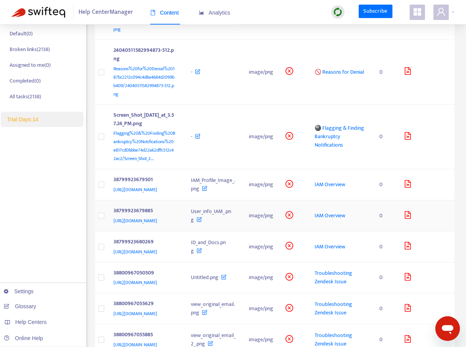
scroll to position [122, 0]
click at [330, 189] on span "IAM Overview" at bounding box center [330, 184] width 31 height 9
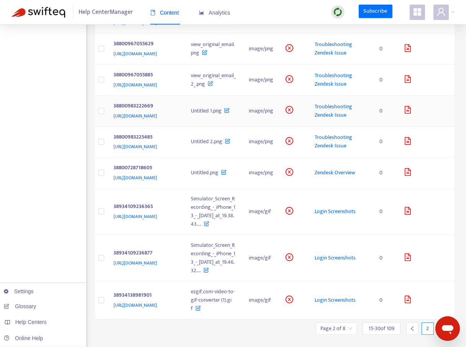
scroll to position [387, 0]
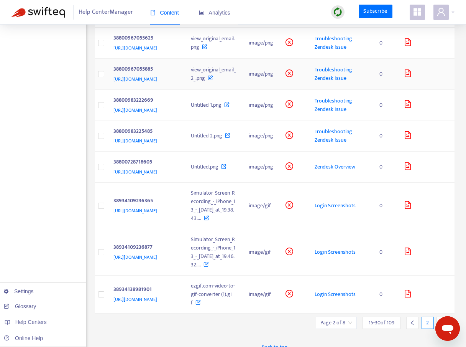
click at [328, 82] on span "Troubleshooting Zendesk Issue" at bounding box center [334, 73] width 38 height 17
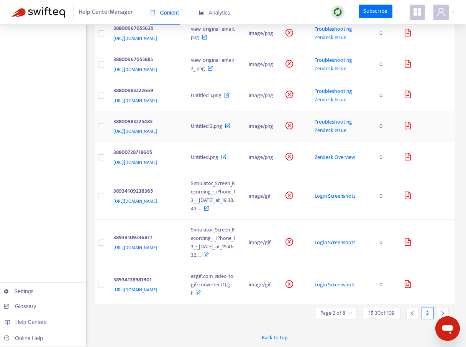
scroll to position [494, 0]
click at [328, 162] on span "Zendesk Overview" at bounding box center [335, 157] width 41 height 9
click at [338, 191] on span "Login Screenshots" at bounding box center [335, 195] width 41 height 9
click at [441, 311] on icon "right" at bounding box center [442, 312] width 5 height 5
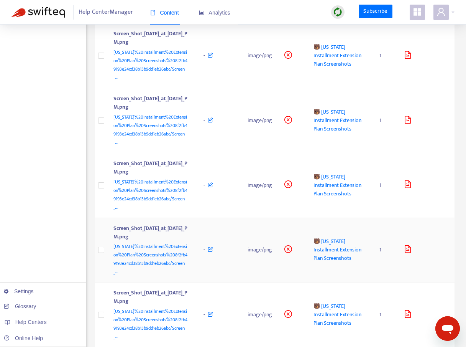
scroll to position [697, 0]
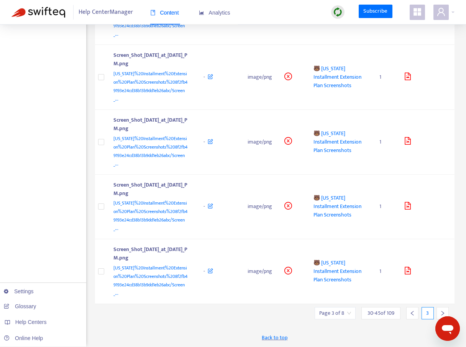
click at [440, 312] on div at bounding box center [443, 313] width 12 height 12
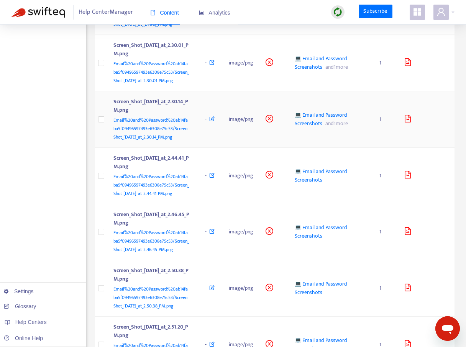
scroll to position [654, 0]
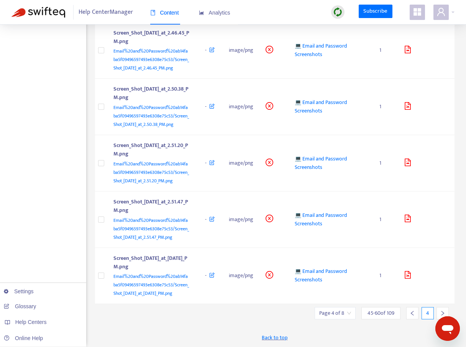
click at [444, 310] on div at bounding box center [443, 313] width 12 height 12
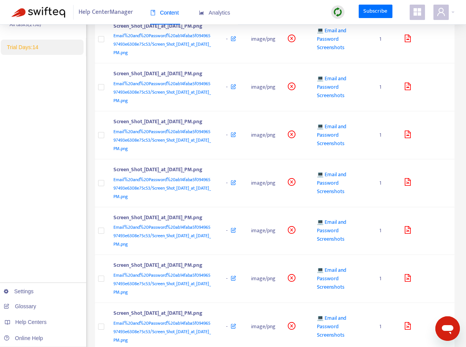
scroll to position [646, 0]
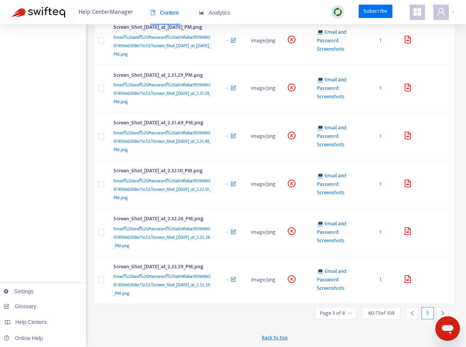
click at [445, 312] on icon "right" at bounding box center [442, 312] width 5 height 5
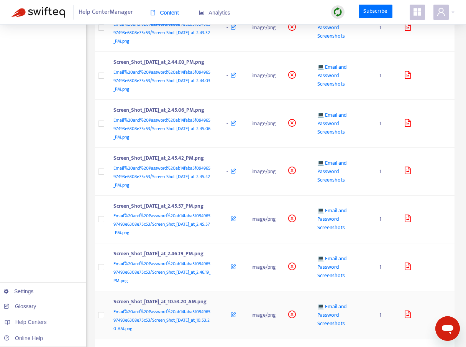
scroll to position [654, 0]
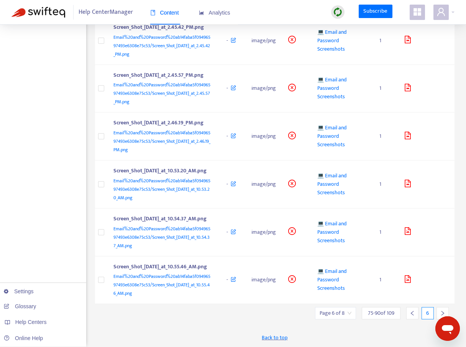
click at [441, 313] on icon "right" at bounding box center [442, 312] width 5 height 5
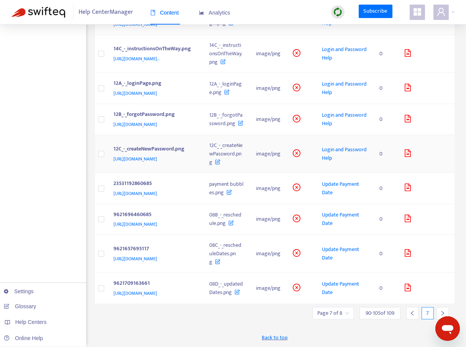
scroll to position [511, 0]
click at [409, 313] on div at bounding box center [413, 313] width 12 height 12
